Goal: Use online tool/utility

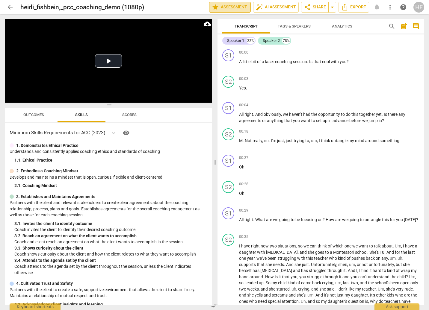
click at [238, 7] on span "star Assessment" at bounding box center [230, 7] width 36 height 7
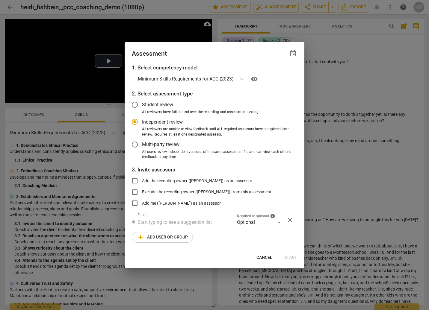
click at [263, 256] on span "Cancel" at bounding box center [264, 258] width 16 height 6
radio input "false"
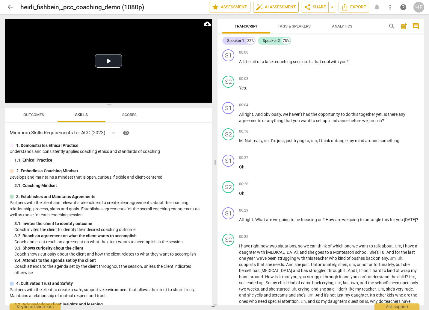
click at [273, 7] on span "auto_fix_high AI Assessment" at bounding box center [276, 7] width 40 height 7
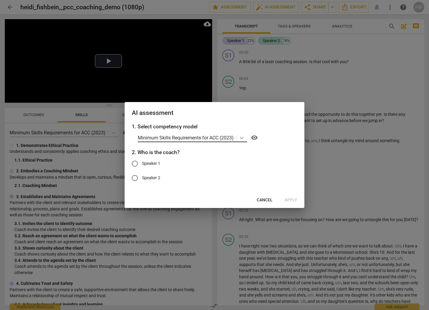
click at [242, 138] on icon at bounding box center [242, 138] width 4 height 2
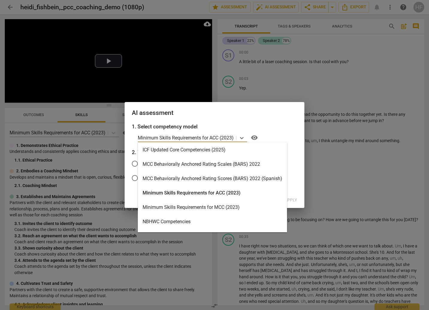
scroll to position [143, 0]
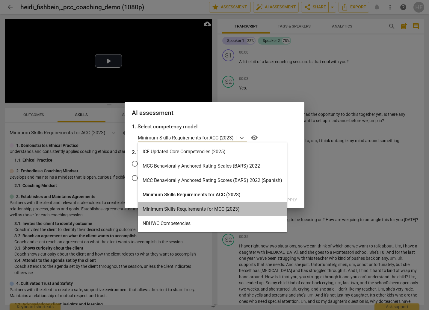
click at [211, 211] on div "Minimum Skills Requirements for MCC (2023)" at bounding box center [212, 209] width 149 height 14
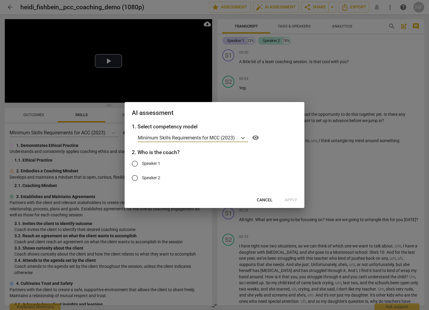
click at [265, 197] on button "Cancel" at bounding box center [264, 200] width 25 height 11
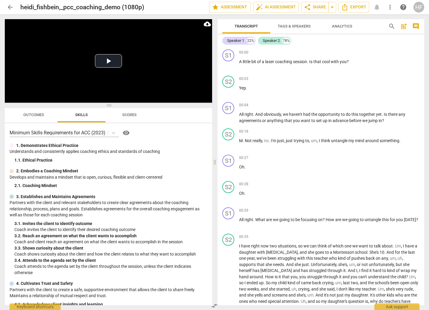
click at [295, 25] on span "Tags & Speakers" at bounding box center [293, 26] width 33 height 4
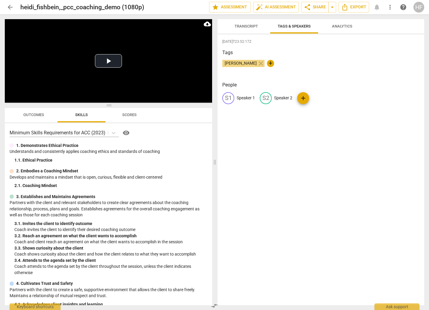
click at [245, 99] on p "Speaker 1" at bounding box center [245, 98] width 18 height 6
type input "Coach"
click at [322, 102] on div "edit Speaker 2" at bounding box center [314, 98] width 33 height 12
type input "Client"
click at [338, 71] on div "[PERSON_NAME] close +" at bounding box center [320, 66] width 197 height 12
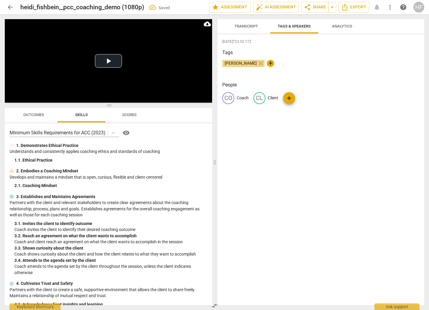
click at [251, 26] on span "Transcript" at bounding box center [245, 26] width 23 height 4
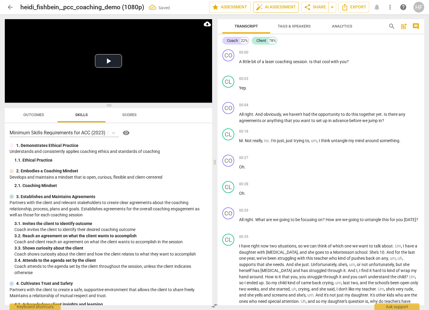
click at [272, 7] on span "auto_fix_high AI Assessment" at bounding box center [276, 7] width 40 height 7
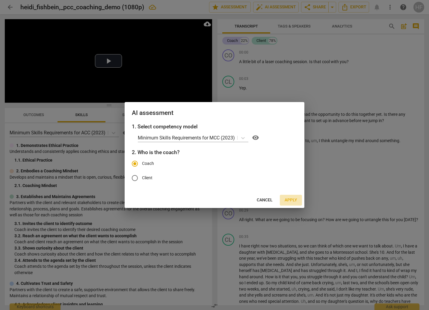
click at [292, 198] on span "Apply" at bounding box center [290, 200] width 13 height 6
